Goal: Task Accomplishment & Management: Manage account settings

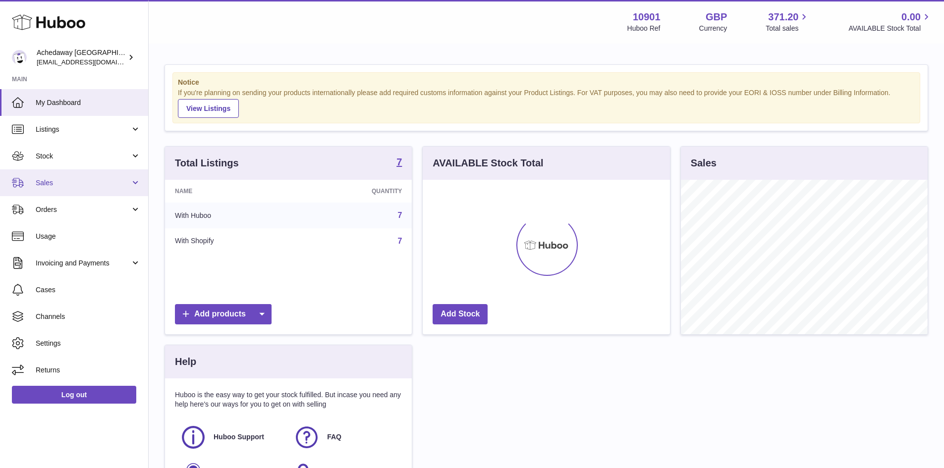
scroll to position [155, 247]
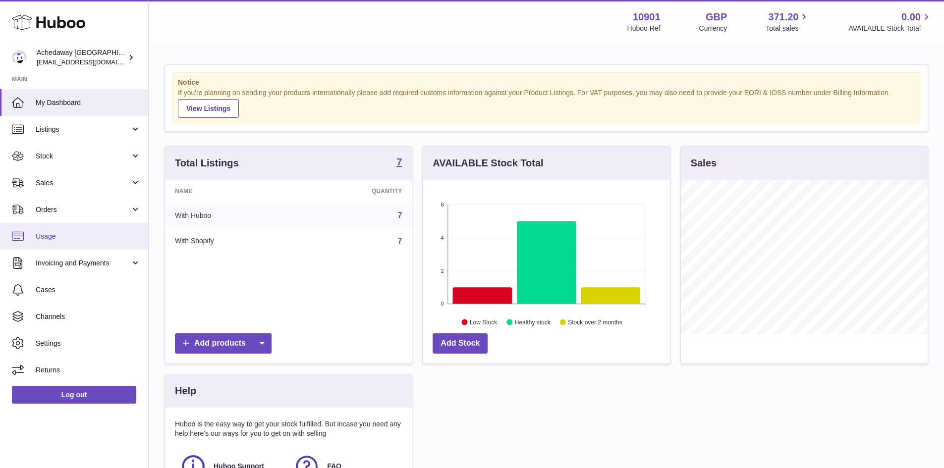
click at [79, 237] on span "Usage" at bounding box center [88, 236] width 105 height 9
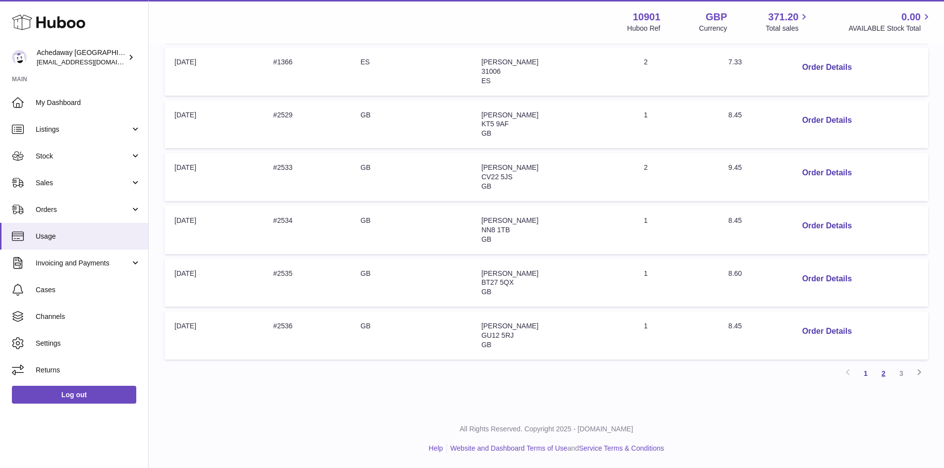
click at [883, 373] on link "2" at bounding box center [884, 374] width 18 height 18
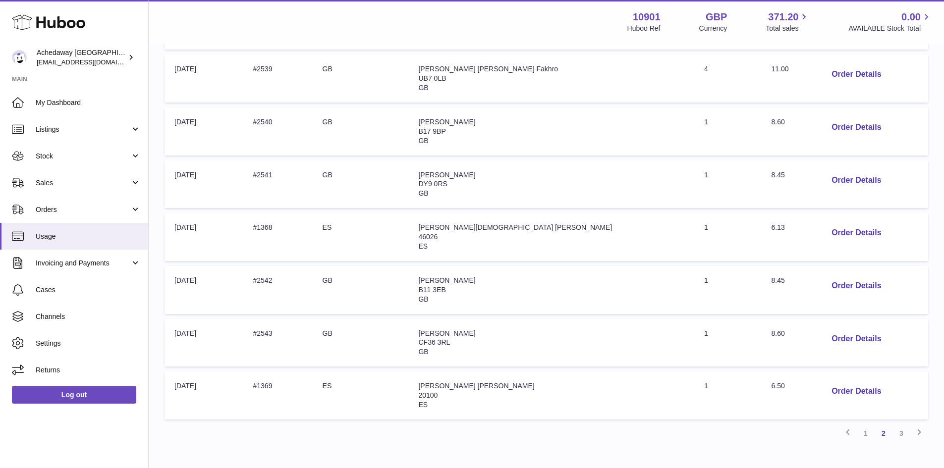
scroll to position [292, 0]
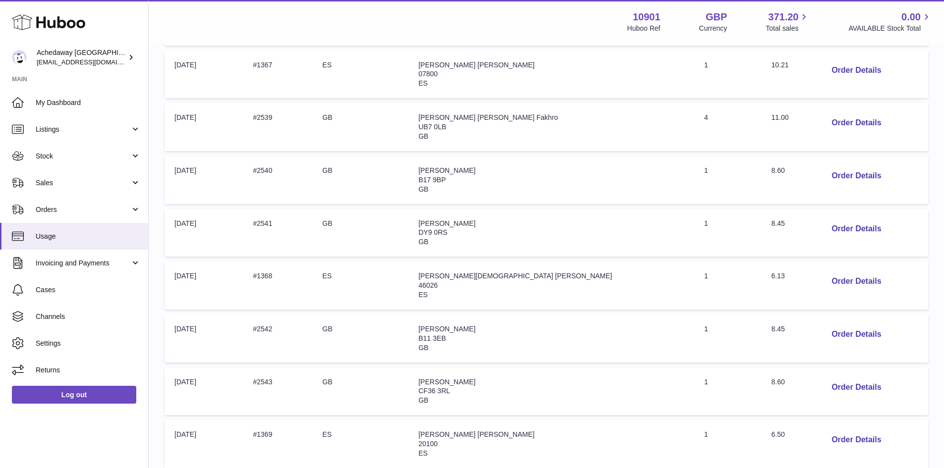
click at [772, 119] on span "11.00" at bounding box center [780, 117] width 17 height 8
copy span "11.00"
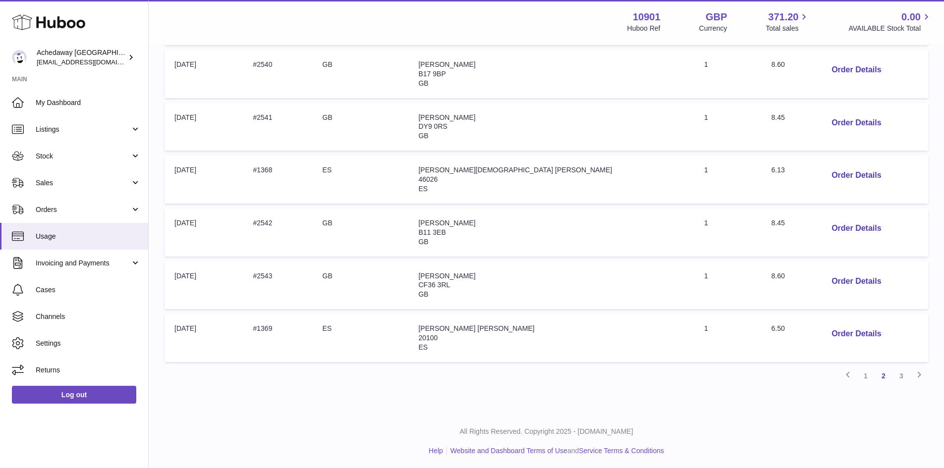
scroll to position [401, 0]
click at [896, 378] on link "3" at bounding box center [901, 374] width 18 height 18
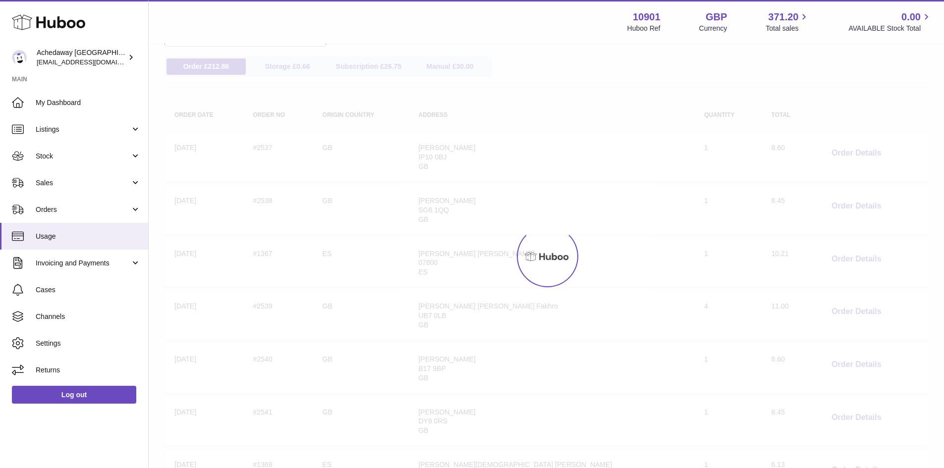
scroll to position [45, 0]
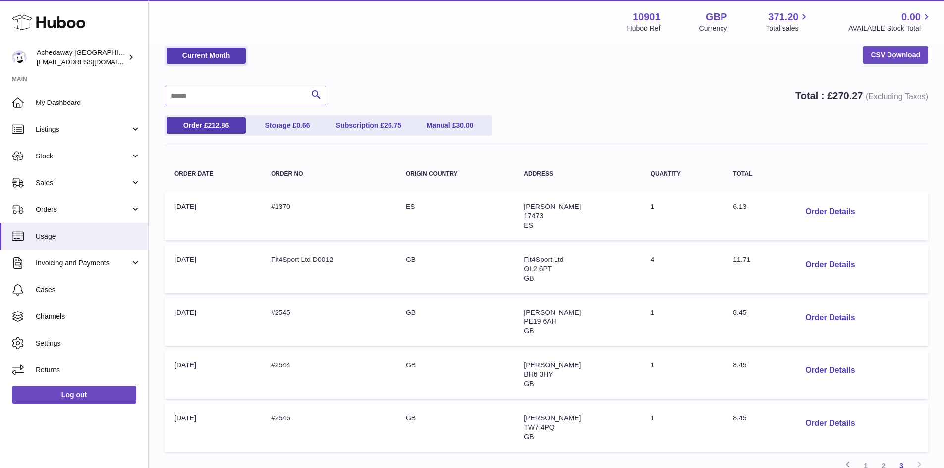
click at [739, 266] on td "Total: 11.71" at bounding box center [755, 269] width 64 height 48
click at [735, 259] on span "11.71" at bounding box center [741, 260] width 17 height 8
copy span "11.71"
